Goal: Task Accomplishment & Management: Complete application form

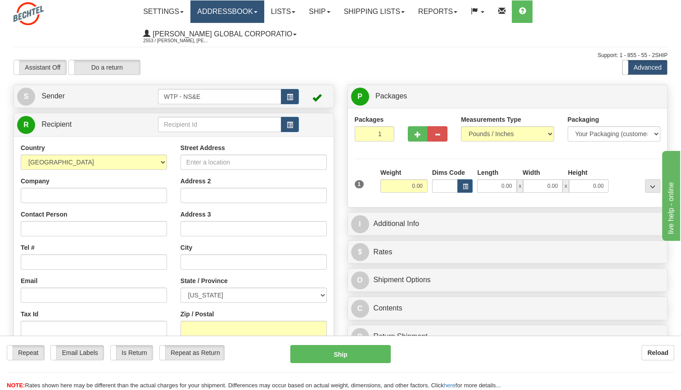
click at [222, 11] on link "Addressbook" at bounding box center [227, 11] width 74 height 22
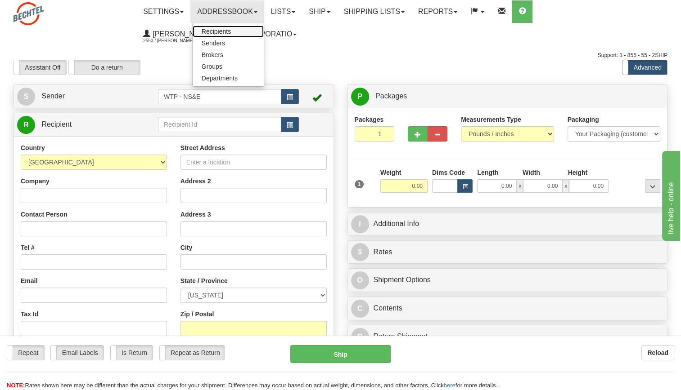
click at [222, 30] on span "Recipients" at bounding box center [216, 31] width 29 height 7
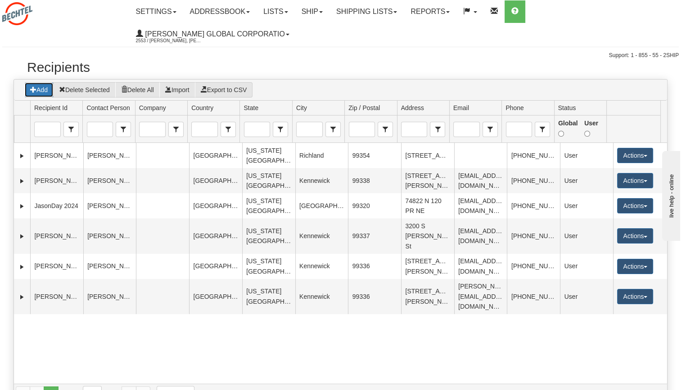
click at [43, 82] on button "Add" at bounding box center [38, 89] width 29 height 15
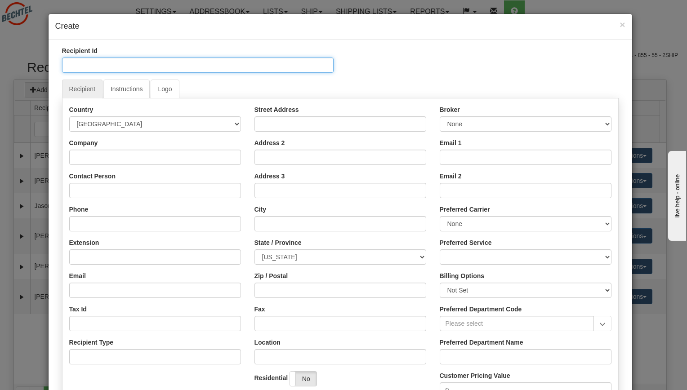
click at [120, 64] on input "Recipient Id" at bounding box center [198, 65] width 272 height 15
type input "[PERSON_NAME]"
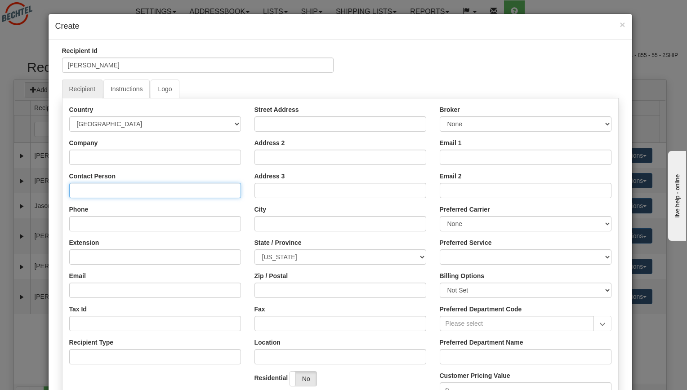
click at [94, 195] on input "Contact Person" at bounding box center [155, 190] width 172 height 15
type input "[PERSON_NAME]"
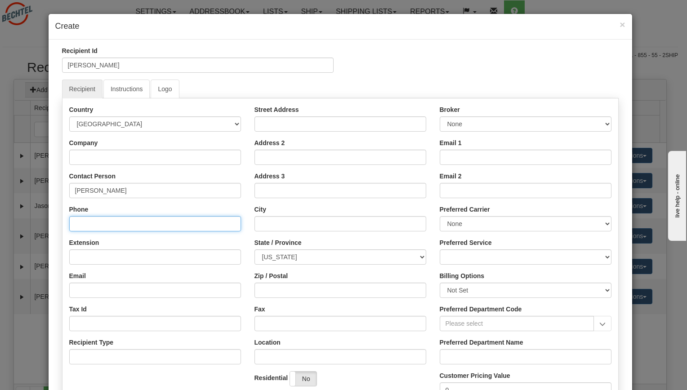
click at [74, 223] on input "Phone" at bounding box center [155, 223] width 172 height 15
type input "[PHONE_NUMBER]"
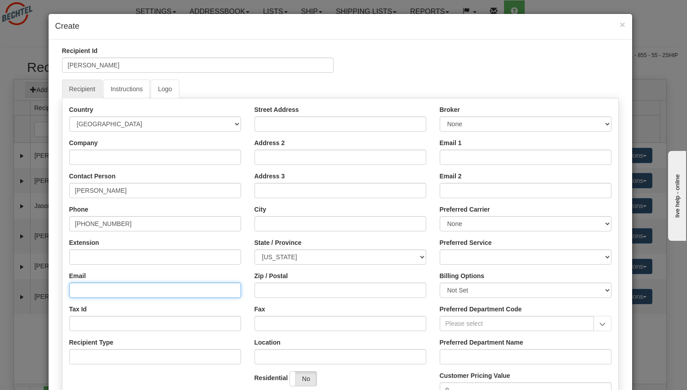
click at [101, 290] on input "Email" at bounding box center [155, 290] width 172 height 15
type input "tr"
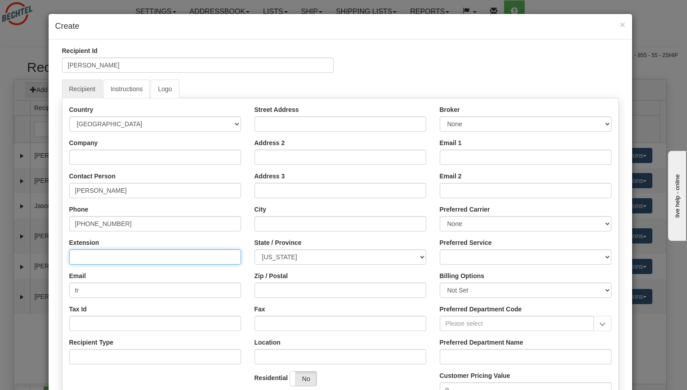
click at [139, 250] on input "Extension" at bounding box center [155, 257] width 172 height 15
paste input "TRACY.MCGRATH24@OUTLO OK.COM"
type input "TRACY.MCGRATH24@OUTLO OK.COM"
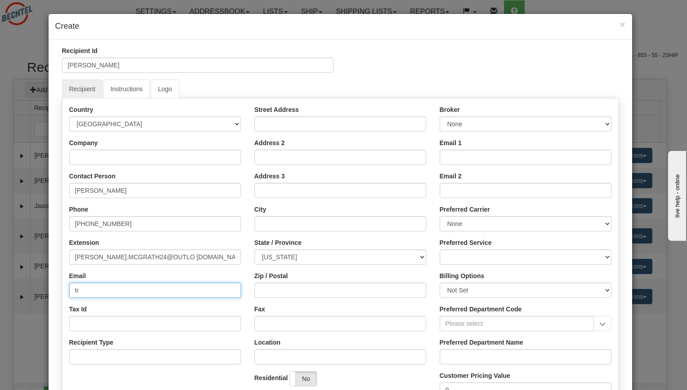
drag, startPoint x: 85, startPoint y: 289, endPoint x: 32, endPoint y: 290, distance: 53.1
click at [32, 290] on div "× Create Recipient Id Tracy McGrath Recipient Instructions Logo Country AFGHANI…" at bounding box center [343, 195] width 687 height 390
paste input "TRACY.MCGRATH24@OUTLO OK.COM"
type input "TRACY.MCGRATH24@OUTLO OK.COM"
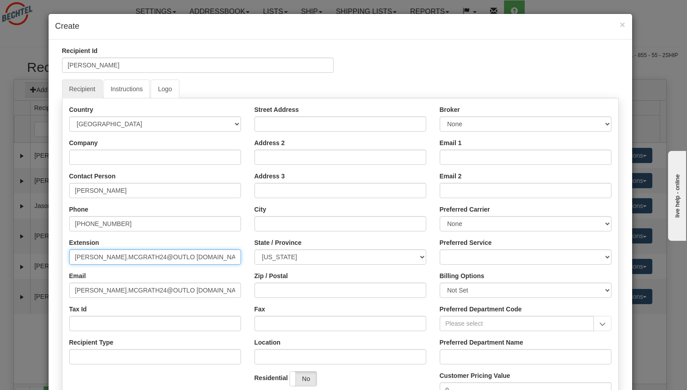
click at [198, 260] on input "TRACY.MCGRATH24@OUTLO OK.COM" at bounding box center [155, 257] width 172 height 15
type input "T"
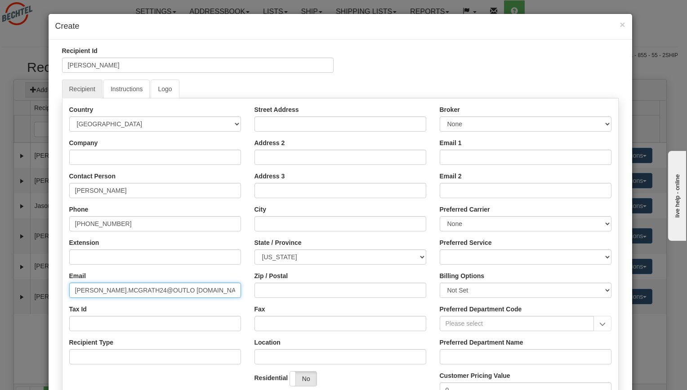
click at [160, 286] on input "TRACY.MCGRATH24@OUTLO OK.COM" at bounding box center [155, 290] width 172 height 15
type input "[PERSON_NAME][EMAIL_ADDRESS][DOMAIN_NAME]"
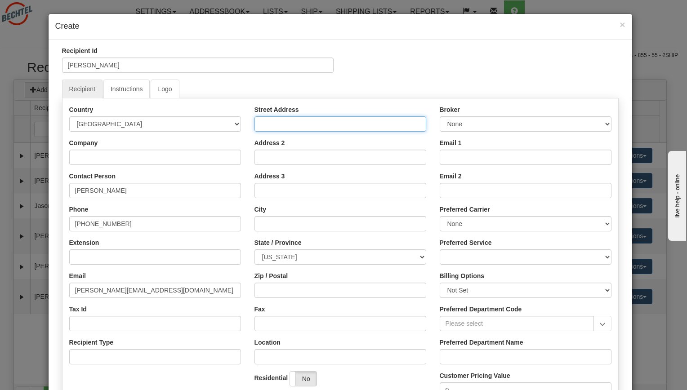
click at [298, 127] on input "Street Address" at bounding box center [341, 124] width 172 height 15
type input "[STREET_ADDRESS][PERSON_NAME]"
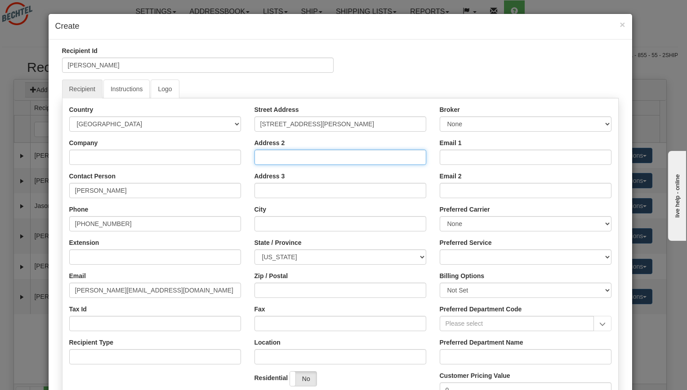
click at [289, 156] on input "Address 2" at bounding box center [341, 157] width 172 height 15
type input "Unit 53"
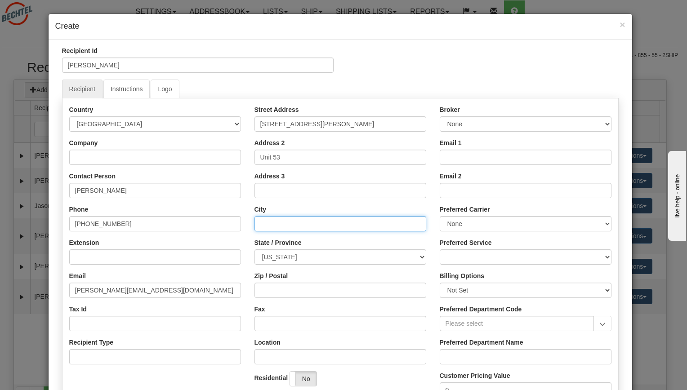
click at [269, 223] on input "City" at bounding box center [341, 223] width 172 height 15
type input "Richland"
type input "[PERSON_NAME] National Inc."
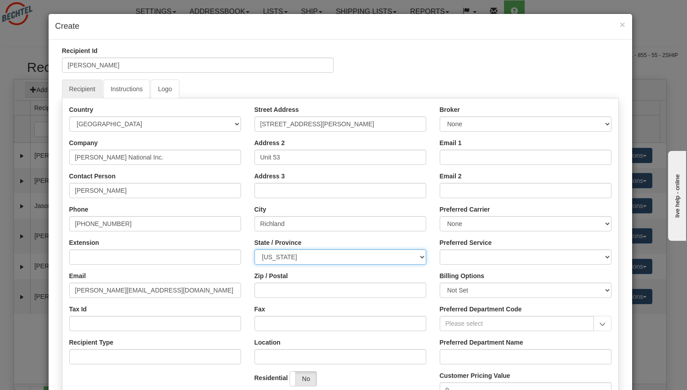
select select "WA"
type input "99354"
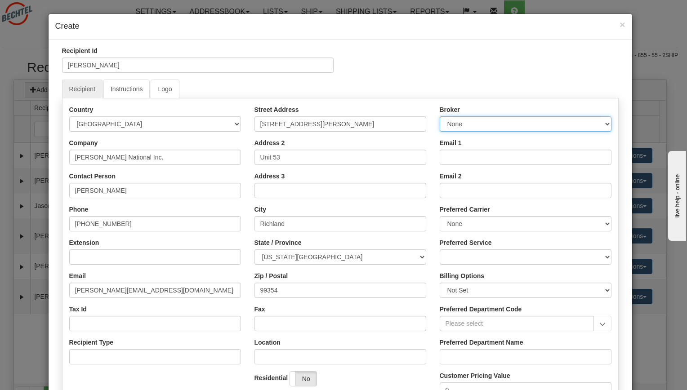
type input "slbowman@bechtel.us"
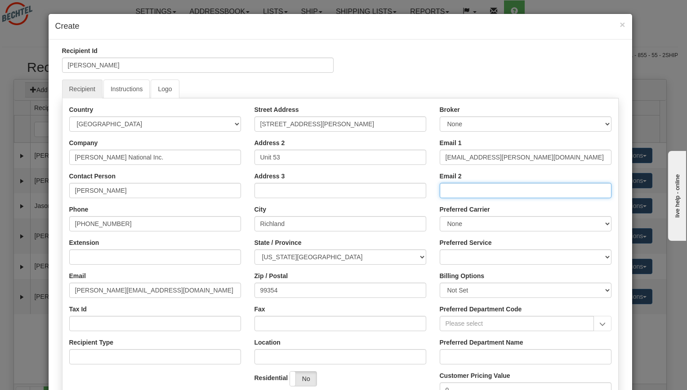
type input "slbowman@bechtel.us"
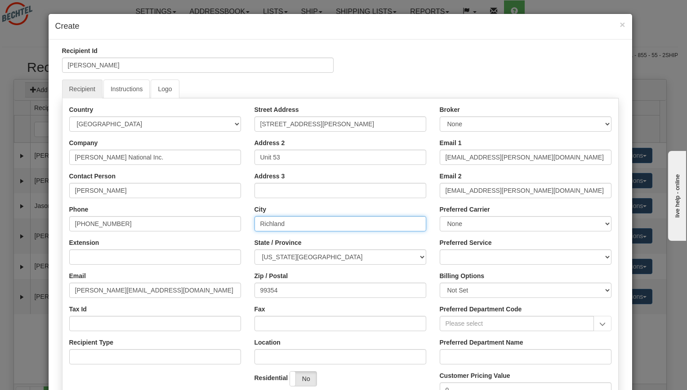
scroll to position [10, 0]
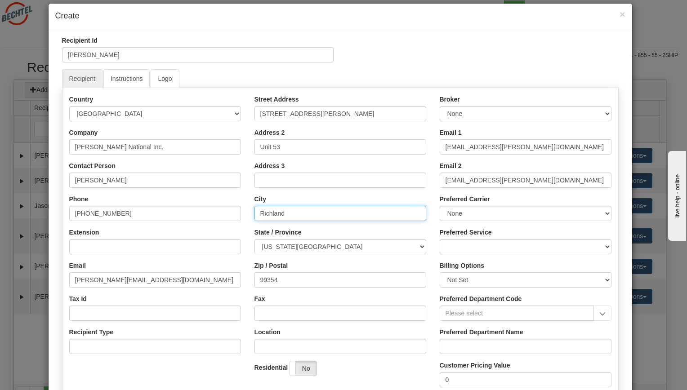
type input "Richland"
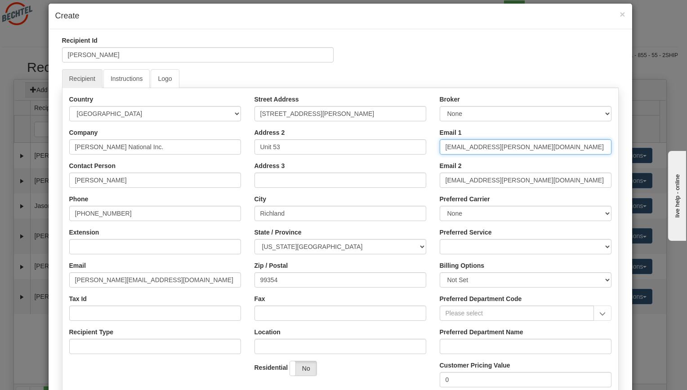
drag, startPoint x: 521, startPoint y: 142, endPoint x: 396, endPoint y: 131, distance: 126.0
click at [396, 131] on div "Country AFGHANISTAN ALAND ISLANDS ALBANIA ALGERIA AMERICAN SAMOA ANDORRA ANGOLA…" at bounding box center [341, 261] width 556 height 333
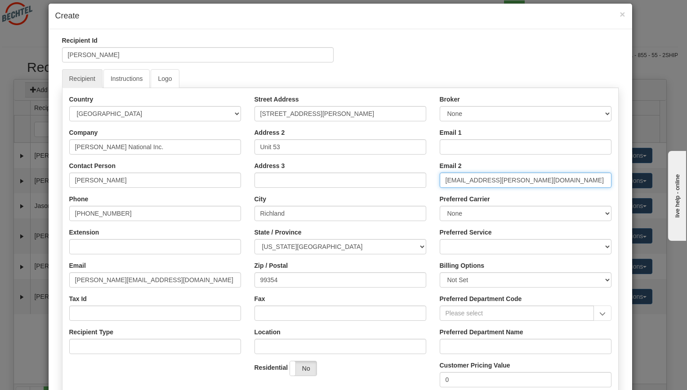
drag, startPoint x: 525, startPoint y: 180, endPoint x: 389, endPoint y: 172, distance: 136.5
click at [389, 172] on div "Country AFGHANISTAN ALAND ISLANDS ALBANIA ALGERIA AMERICAN SAMOA ANDORRA ANGOLA…" at bounding box center [341, 261] width 556 height 333
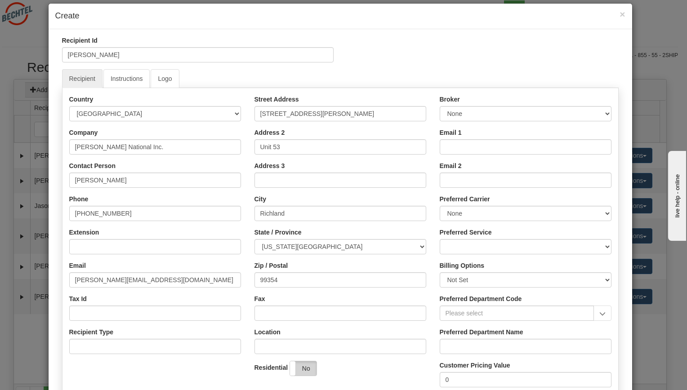
click at [305, 372] on label "No" at bounding box center [303, 369] width 27 height 14
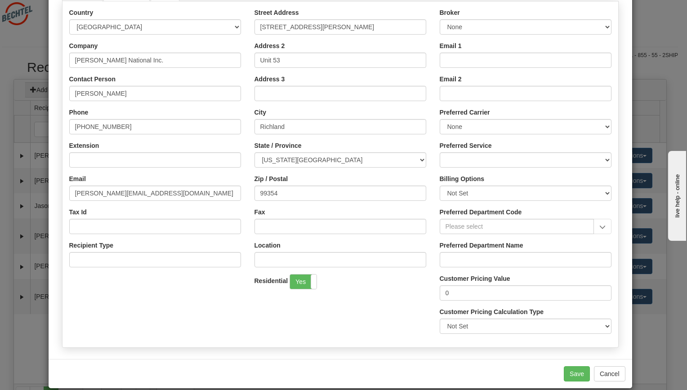
scroll to position [108, 0]
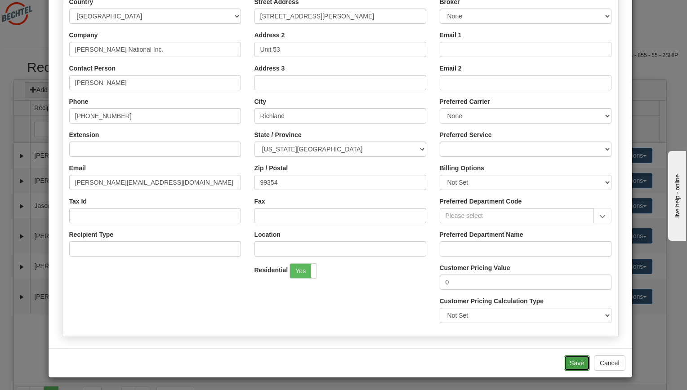
click at [574, 362] on button "Save" at bounding box center [577, 363] width 26 height 15
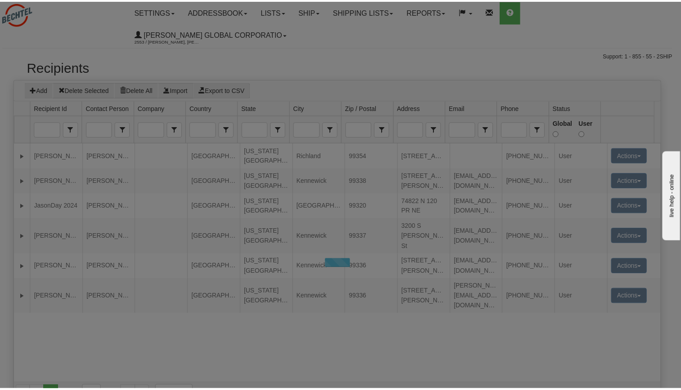
scroll to position [0, 0]
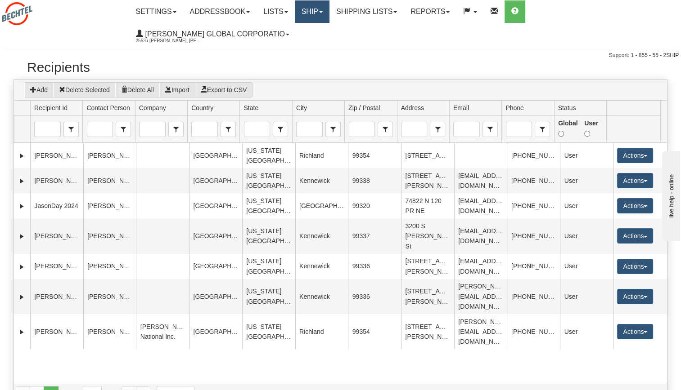
click at [317, 9] on link "Ship" at bounding box center [312, 11] width 35 height 22
click at [301, 28] on span "Ship Screen" at bounding box center [284, 31] width 34 height 7
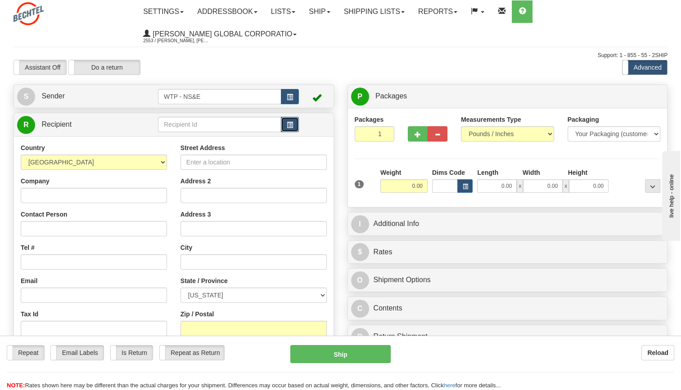
click at [292, 124] on span "button" at bounding box center [290, 125] width 6 height 6
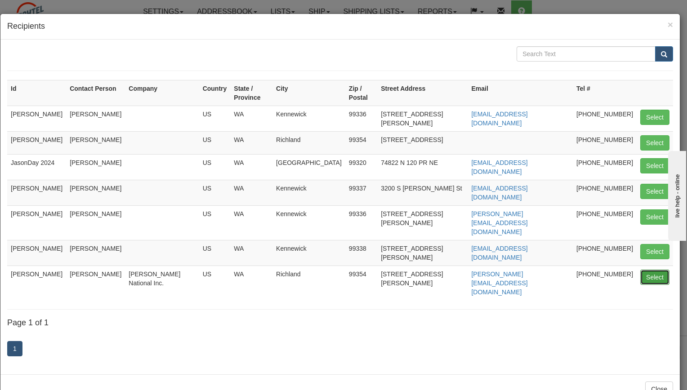
click at [650, 270] on button "Select" at bounding box center [655, 277] width 29 height 15
type input "[PERSON_NAME]"
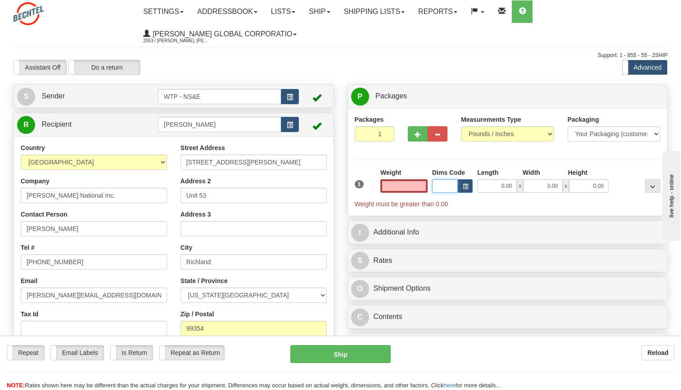
type input "0.00"
click at [449, 182] on input "Dims Code" at bounding box center [445, 185] width 26 height 13
click at [398, 186] on input "0.00" at bounding box center [403, 185] width 47 height 13
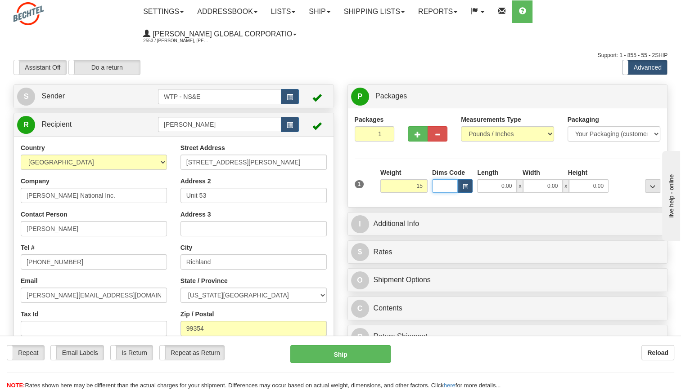
type input "15.00"
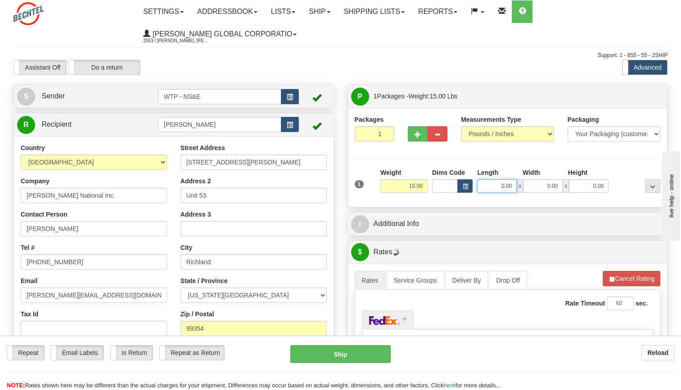
click at [499, 189] on input "0.00" at bounding box center [497, 185] width 40 height 13
type input "13.50"
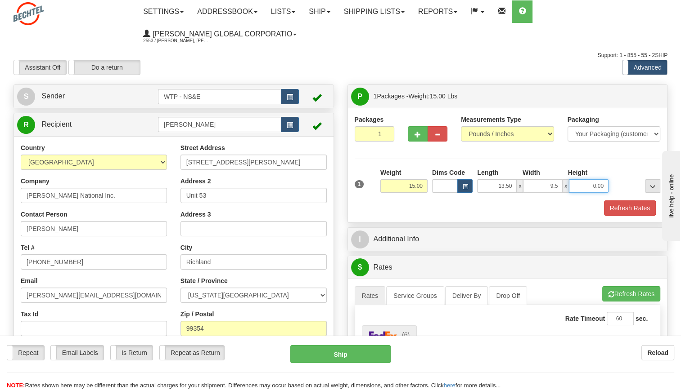
type input "9.50"
type input "10.50"
click at [466, 227] on div "P Packages 1 Packages - Weight: 15.00 Lbs Shipment Level Shipm. Package Level P…" at bounding box center [508, 381] width 334 height 593
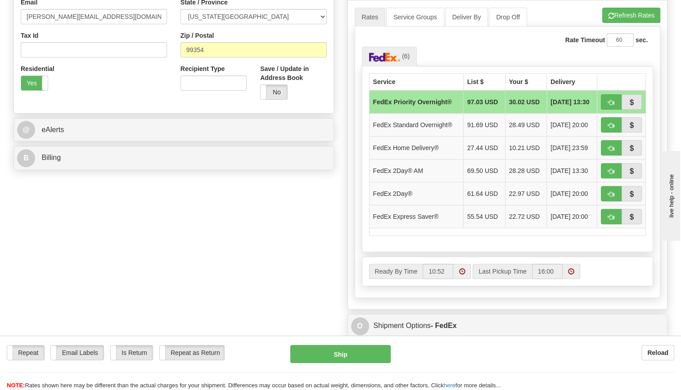
scroll to position [278, 0]
click at [450, 123] on td "FedEx Standard Overnight®" at bounding box center [416, 125] width 94 height 23
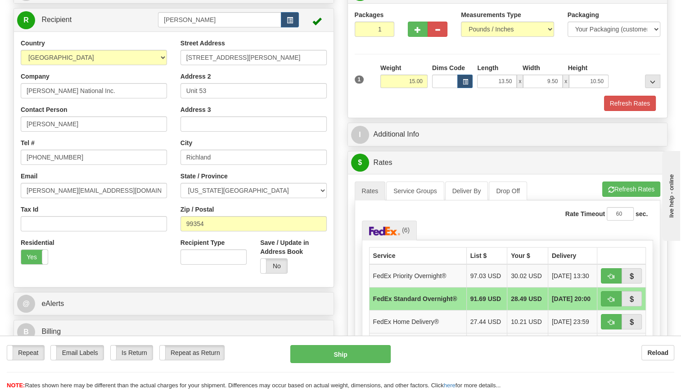
scroll to position [103, 0]
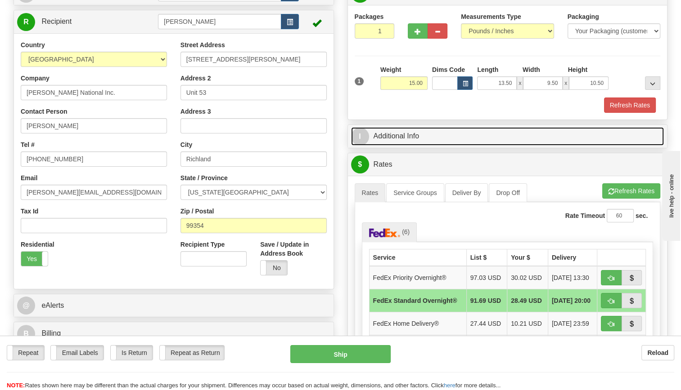
click at [378, 138] on link "I Additional Info" at bounding box center [507, 136] width 313 height 18
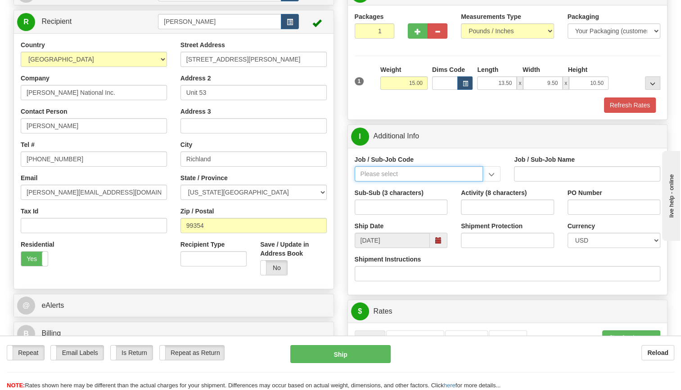
click at [403, 175] on input "Job / Sub-Job Code" at bounding box center [418, 173] width 129 height 15
type input "24590-600"
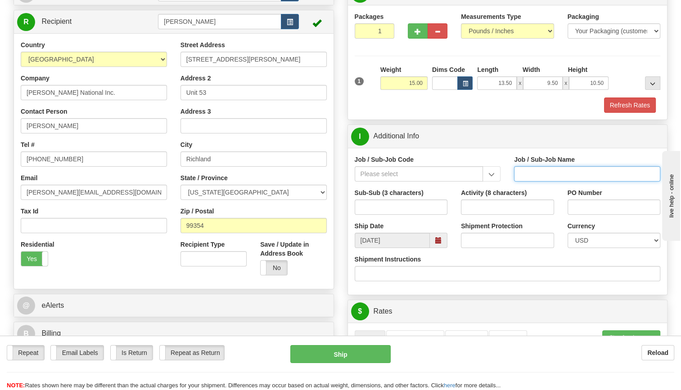
click at [528, 175] on input "Job / Sub-Job Name" at bounding box center [587, 173] width 146 height 15
type input "WTP - NON-REIMBURSABLE"
type input "24590-900"
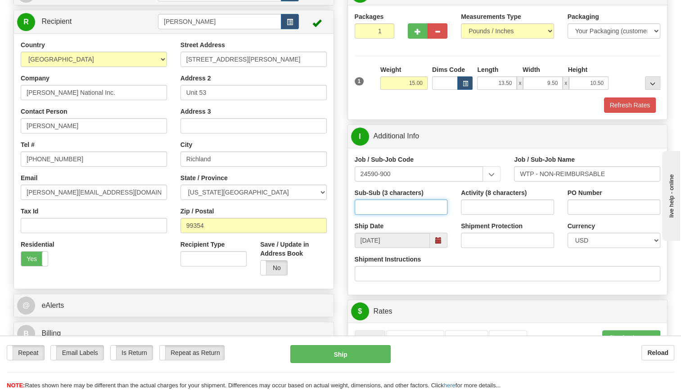
type input "600"
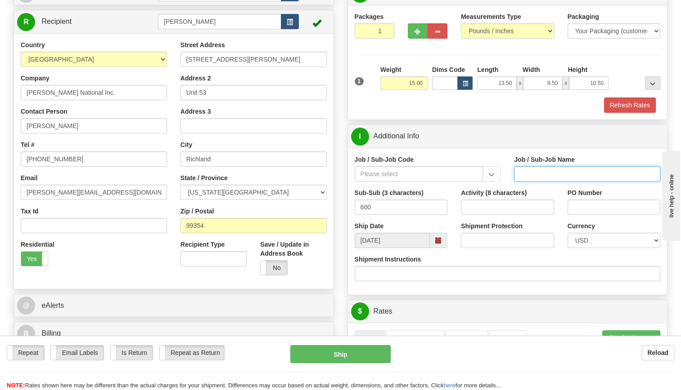
type input "WTP - NON-REIMBURSABLE"
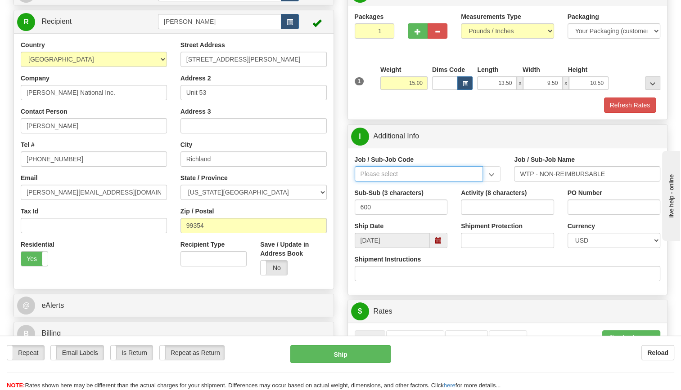
type input "24590-900"
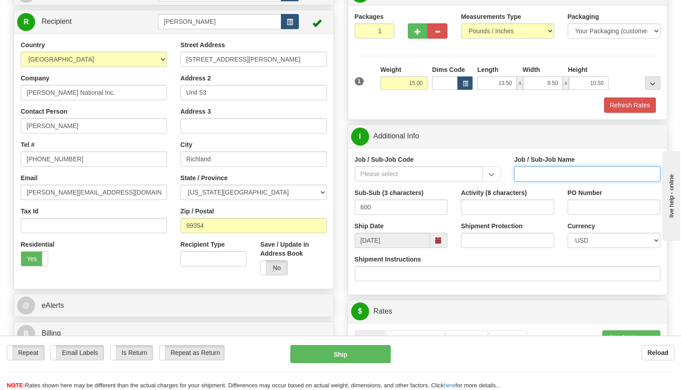
click at [533, 173] on input "Job / Sub-Job Name" at bounding box center [587, 173] width 146 height 15
type input "WTP - NON-REIMBURSABLE"
type input "24590-900"
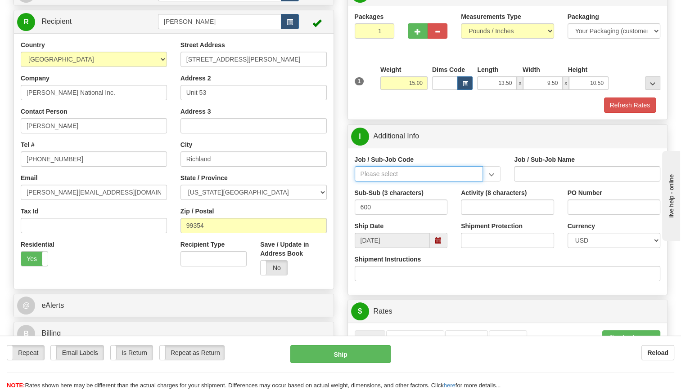
click at [453, 175] on input "Job / Sub-Job Code" at bounding box center [418, 173] width 129 height 15
click button "Delete" at bounding box center [0, 0] width 0 height 0
click at [385, 171] on input "24590-500" at bounding box center [418, 173] width 129 height 15
type input "24590-900"
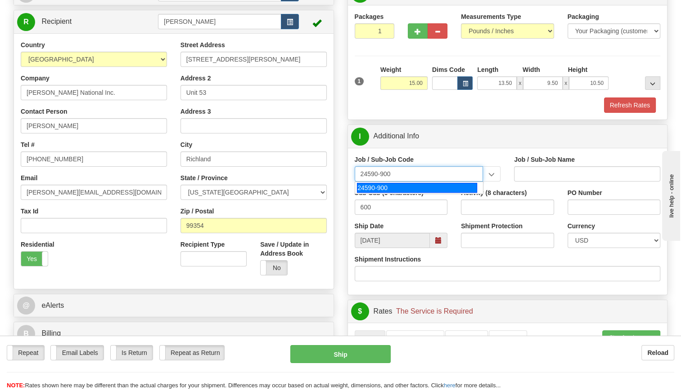
type input "WTP - NON-REIMBURSABLE"
type input "24590-900"
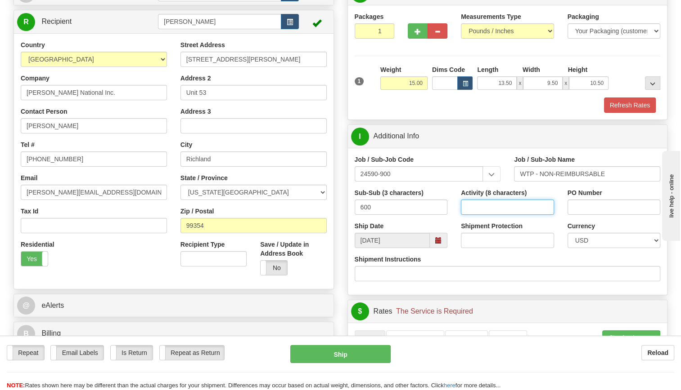
click at [520, 201] on input "Activity (8 characters)" at bounding box center [507, 207] width 93 height 15
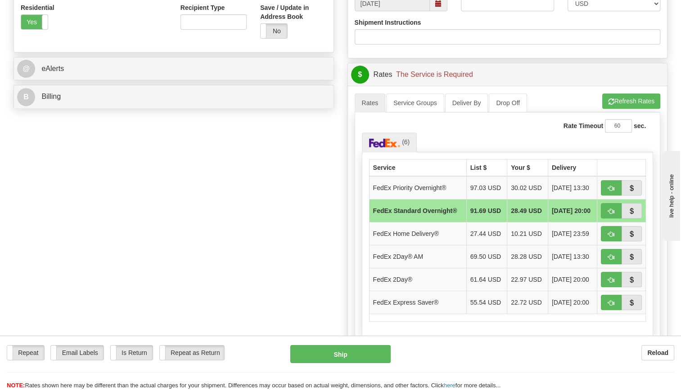
scroll to position [339, 0]
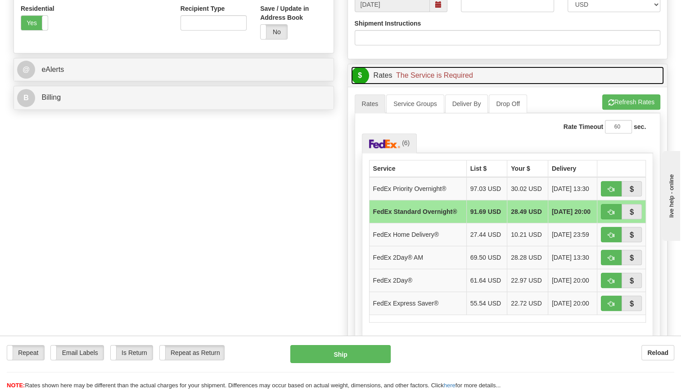
click at [441, 76] on span "The Service is Required" at bounding box center [434, 76] width 77 height 8
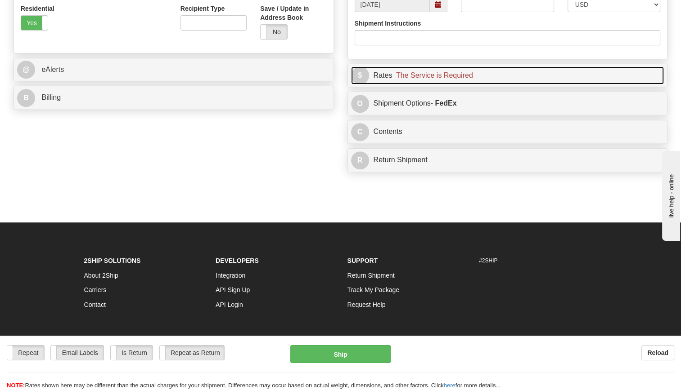
click at [441, 76] on span "The Service is Required" at bounding box center [434, 76] width 77 height 8
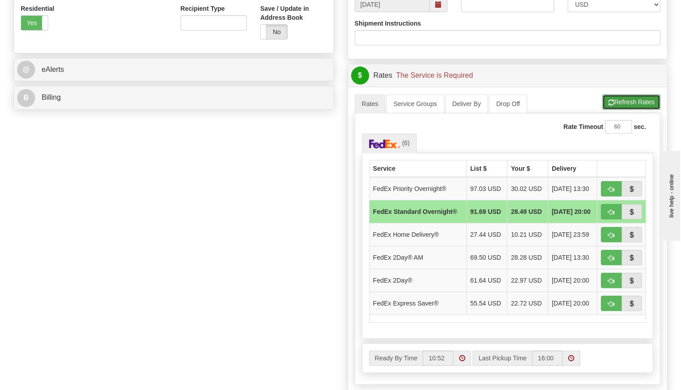
click at [629, 103] on button "Refresh Rates" at bounding box center [631, 101] width 58 height 15
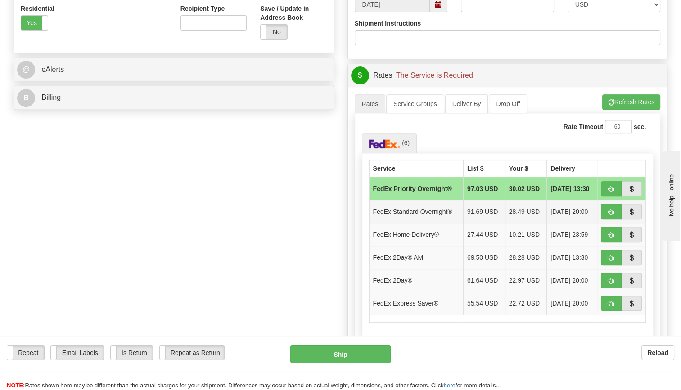
click at [521, 211] on td "28.49 USD" at bounding box center [526, 211] width 42 height 23
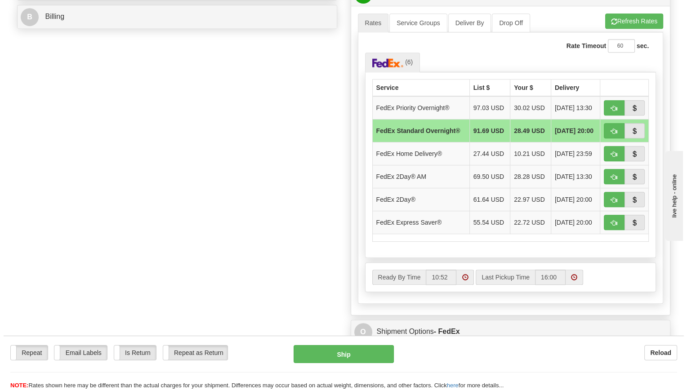
scroll to position [422, 0]
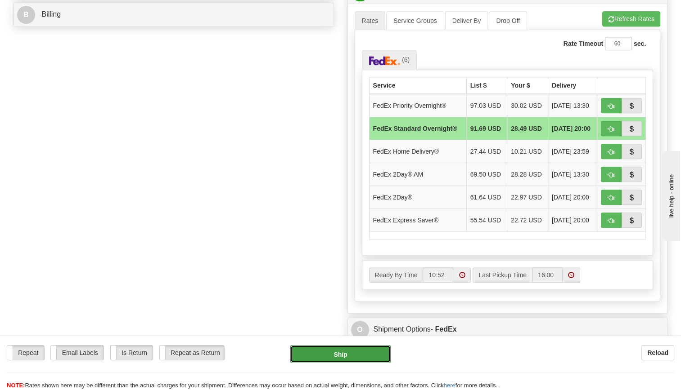
click at [354, 354] on button "Ship" at bounding box center [340, 354] width 100 height 18
type input "05"
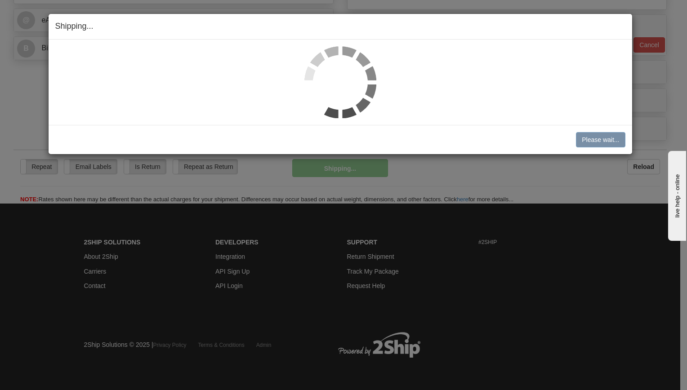
scroll to position [407, 0]
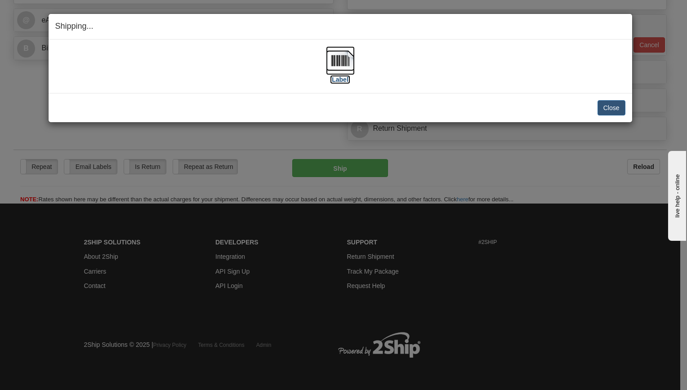
click at [341, 78] on label "[Label]" at bounding box center [340, 79] width 21 height 9
